Goal: Navigation & Orientation: Find specific page/section

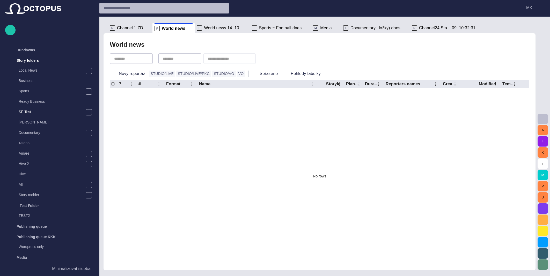
scroll to position [124, 0]
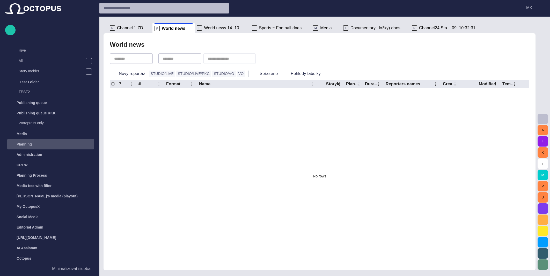
click at [90, 142] on div "main menu" at bounding box center [89, 144] width 10 height 10
click at [56, 122] on p "Wordpress only" at bounding box center [56, 122] width 75 height 5
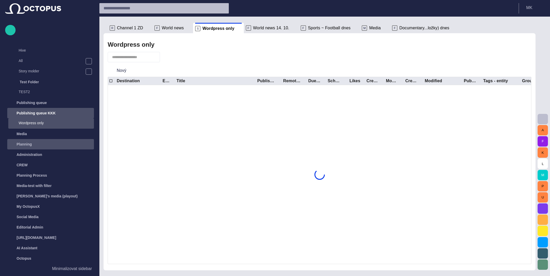
click at [66, 112] on div "Publishing queue KKK" at bounding box center [45, 113] width 75 height 8
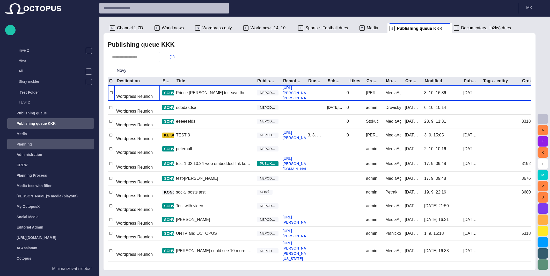
click at [65, 119] on div "Publishing queue KKK" at bounding box center [45, 123] width 75 height 8
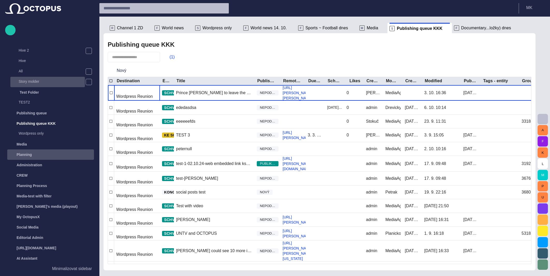
click at [49, 80] on p "Story molder" at bounding box center [52, 81] width 66 height 5
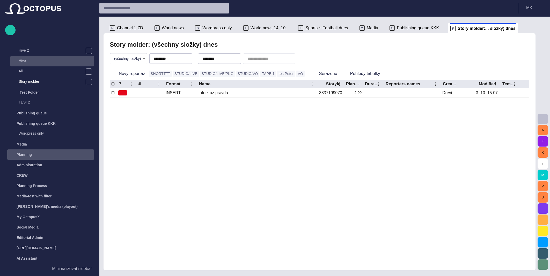
scroll to position [10, 0]
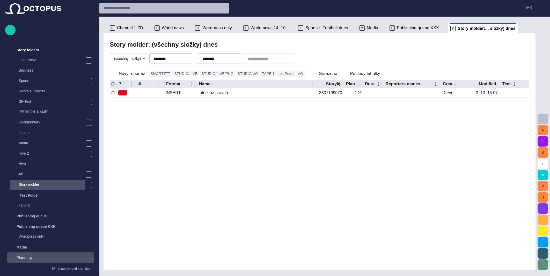
click at [39, 183] on p "Story molder" at bounding box center [52, 184] width 66 height 5
click at [42, 172] on p "All" at bounding box center [52, 173] width 66 height 5
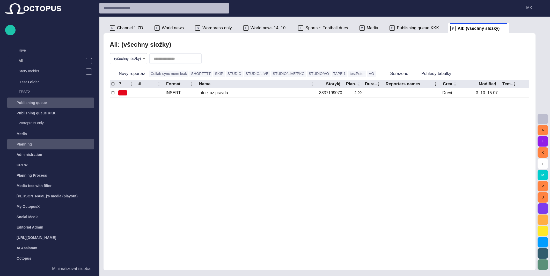
scroll to position [124, 0]
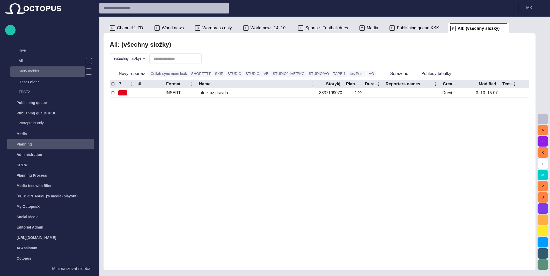
click at [62, 71] on p "Story molder" at bounding box center [52, 70] width 66 height 5
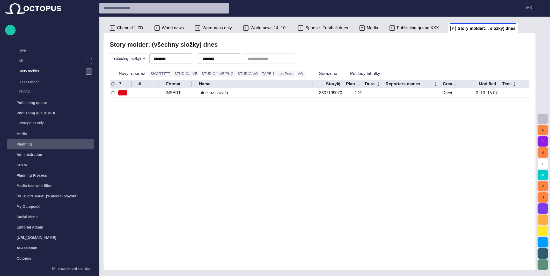
click at [89, 71] on span "main menu" at bounding box center [89, 71] width 4 height 4
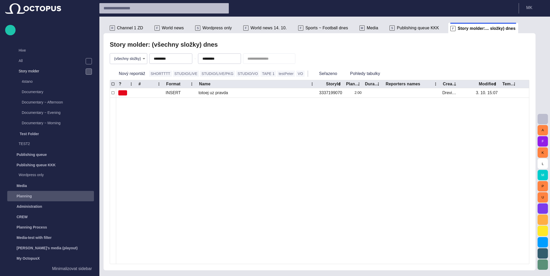
click at [89, 71] on span "main menu" at bounding box center [89, 71] width 4 height 4
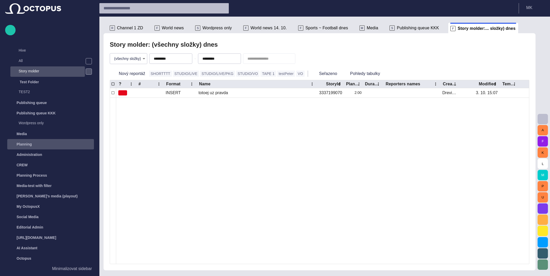
scroll to position [60, 0]
